Goal: Task Accomplishment & Management: Manage account settings

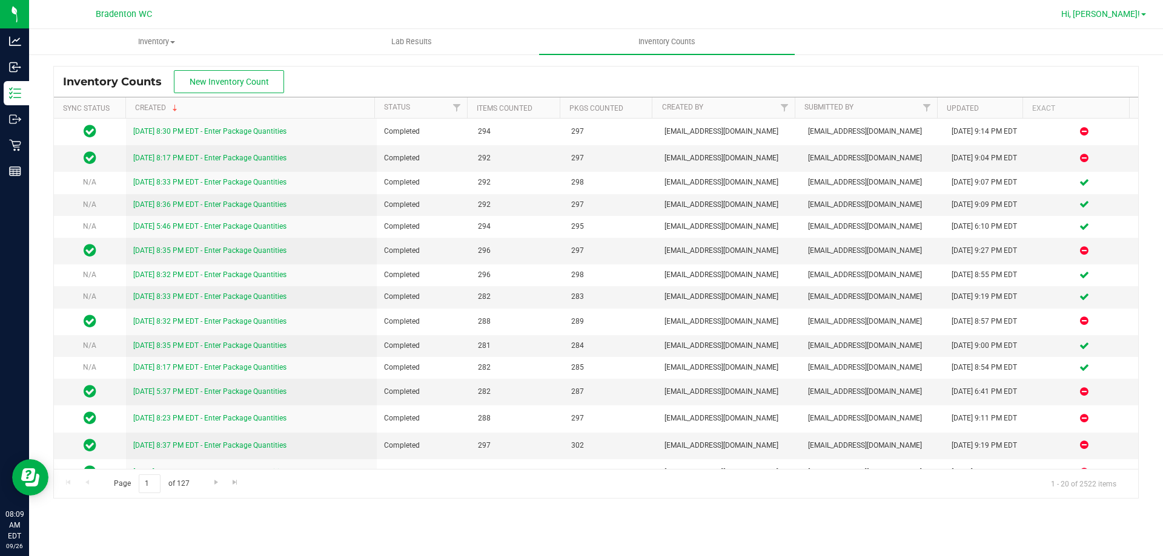
click at [1144, 19] on link "Hi, [PERSON_NAME]!" at bounding box center [1103, 14] width 94 height 13
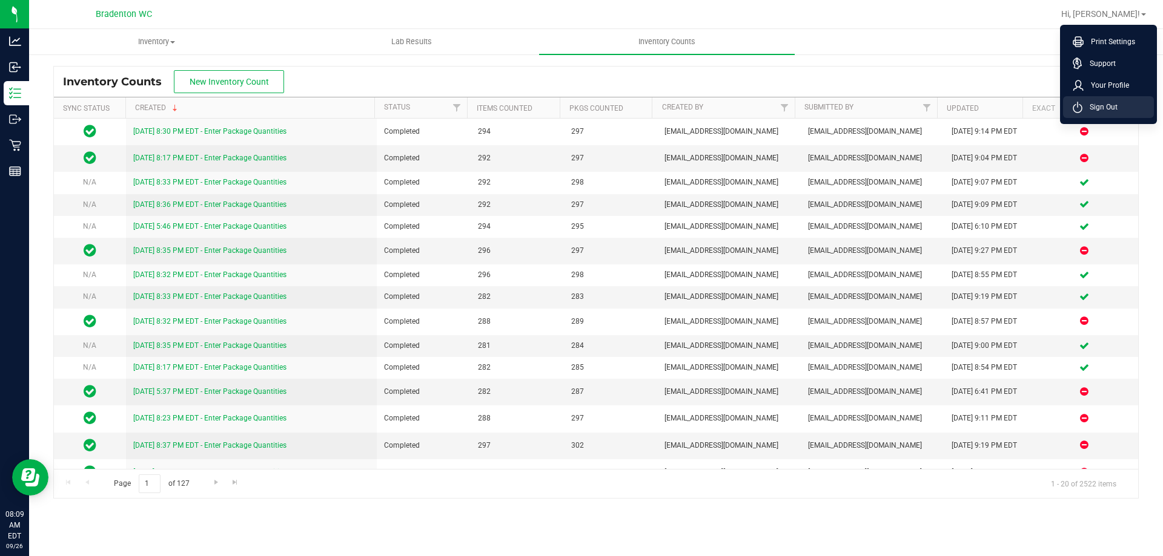
click at [1106, 104] on span "Sign Out" at bounding box center [1099, 107] width 35 height 12
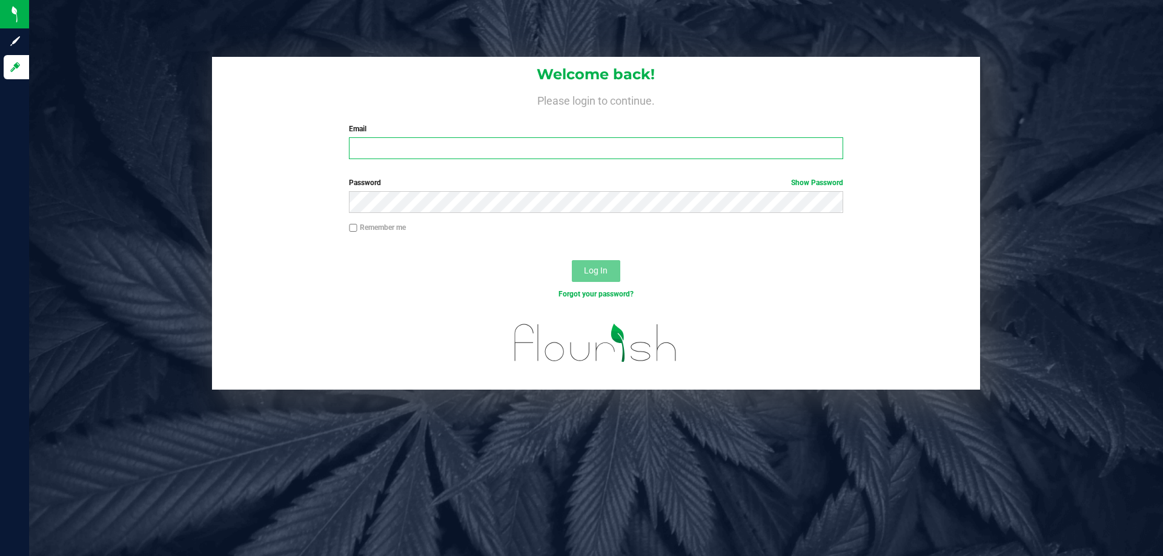
click at [401, 153] on input "Email" at bounding box center [595, 148] width 493 height 22
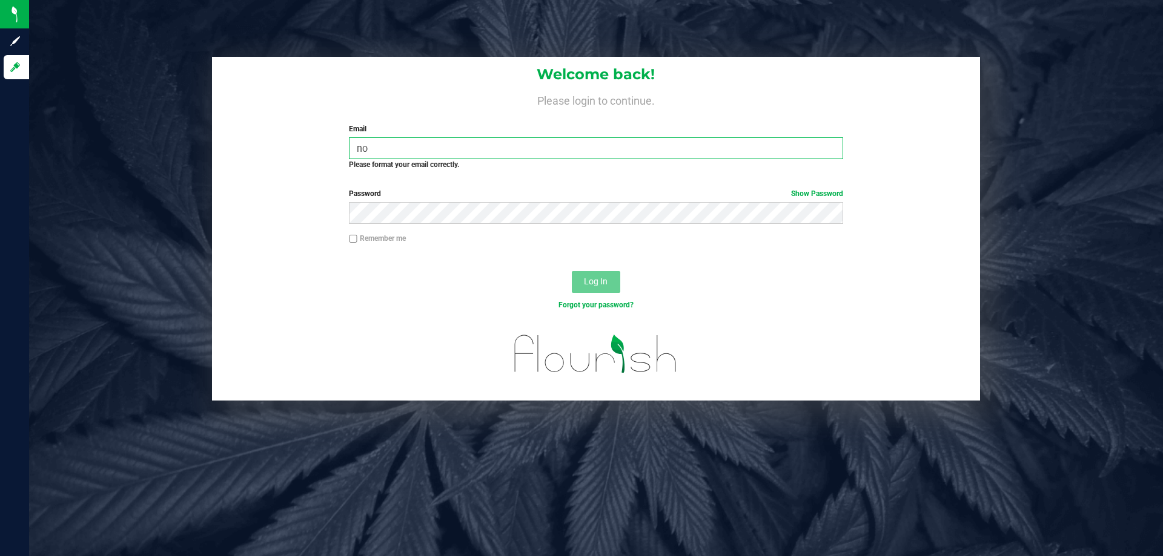
type input "n"
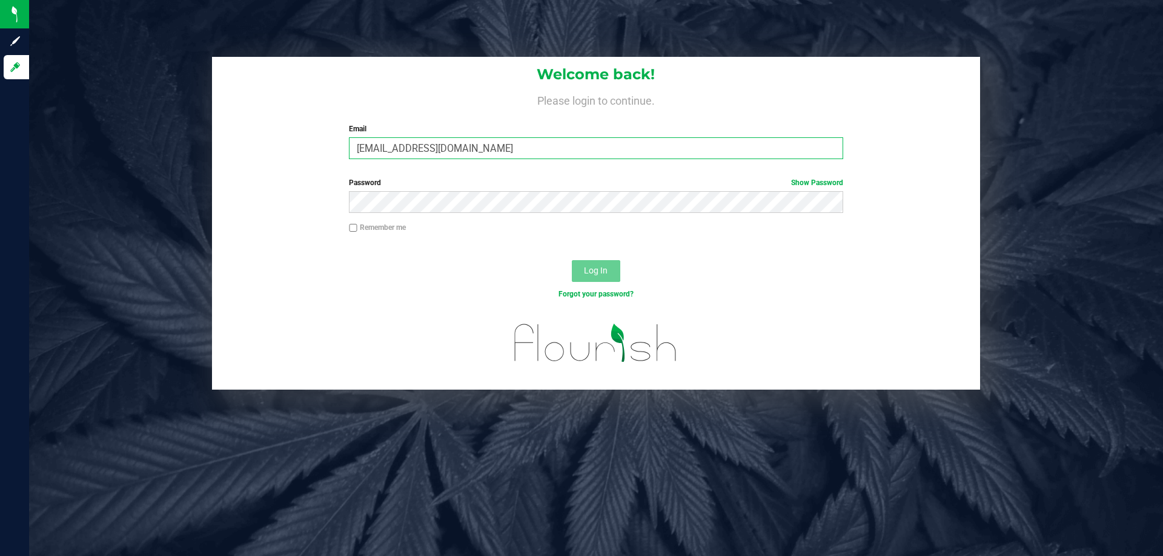
type input "[EMAIL_ADDRESS][DOMAIN_NAME]"
click at [572, 260] on button "Log In" at bounding box center [596, 271] width 48 height 22
